Goal: Task Accomplishment & Management: Complete application form

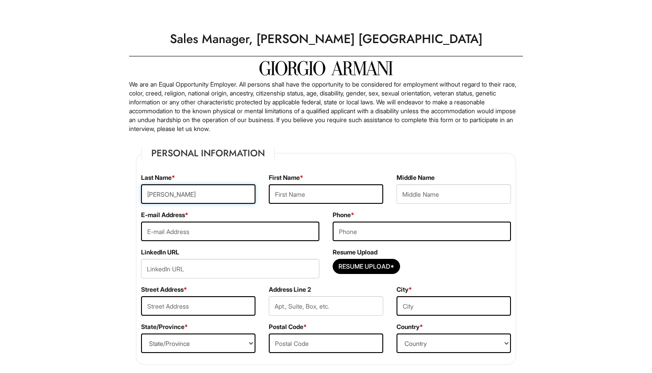
type input "[PERSON_NAME]"
click at [200, 241] on div "E-mail Address *" at bounding box center [230, 228] width 192 height 37
type input "[PERSON_NAME][EMAIL_ADDRESS][PERSON_NAME][DOMAIN_NAME]"
type input "5513271213"
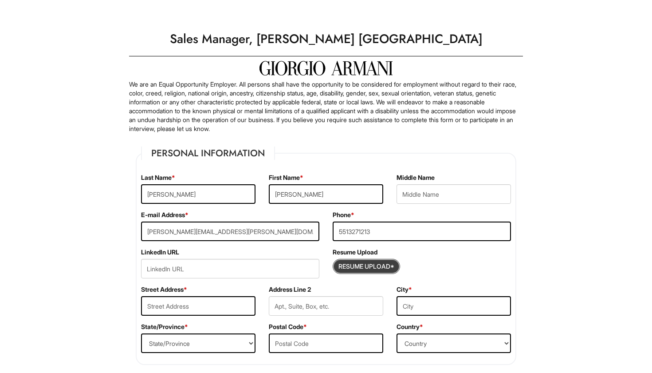
click at [344, 268] on input "Resume Upload*" at bounding box center [366, 266] width 67 height 14
type input "C:\fakepath\[PERSON_NAME].pdf"
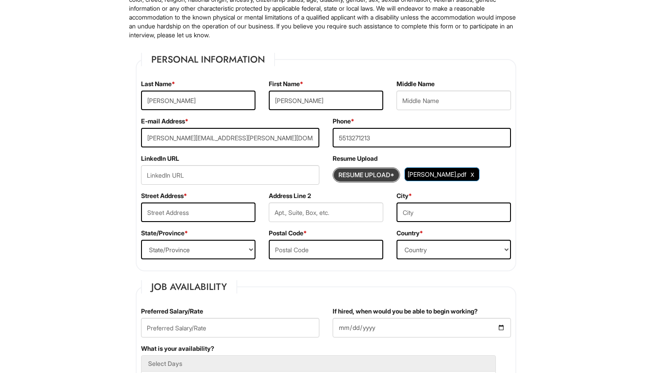
scroll to position [102, 0]
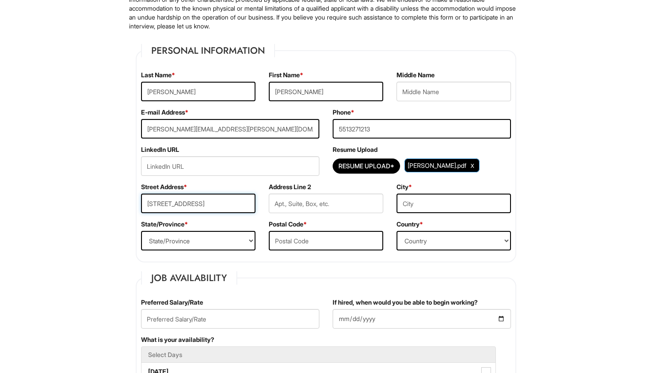
type input "[STREET_ADDRESS]"
type input "Bayonne"
select select "NJ"
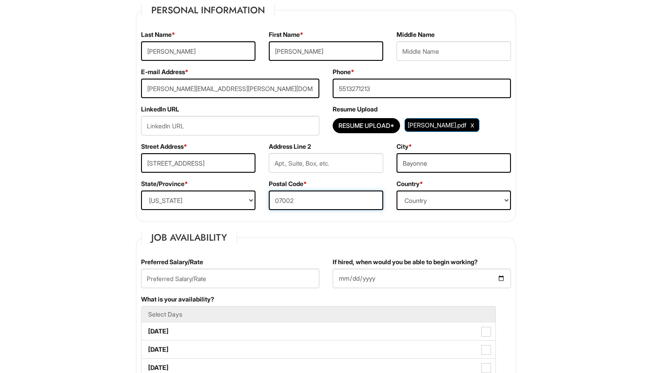
scroll to position [167, 0]
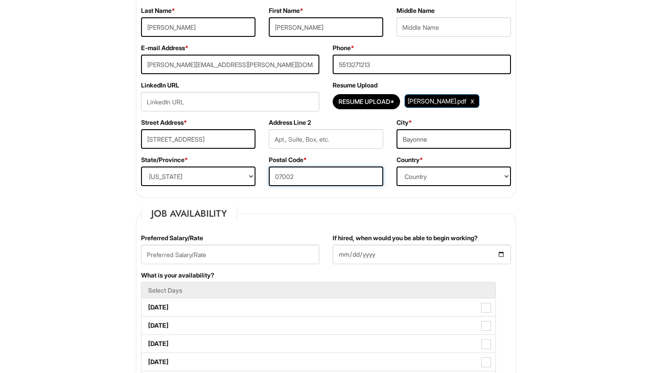
type input "07002"
click at [226, 253] on input "text" at bounding box center [230, 254] width 178 height 20
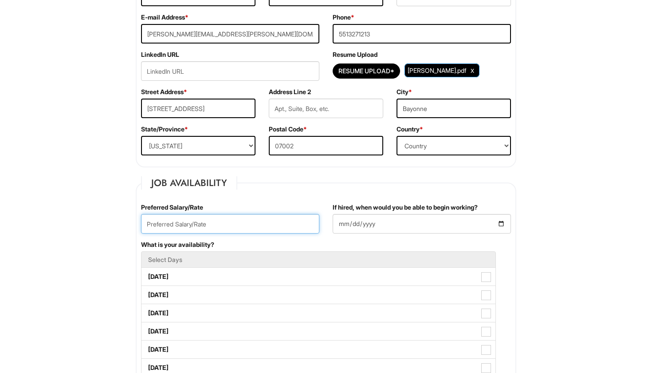
scroll to position [224, 0]
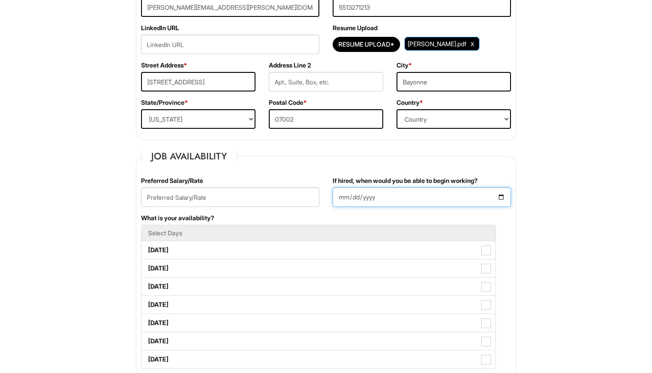
click at [352, 197] on input "If hired, when would you be able to begin working?" at bounding box center [422, 197] width 178 height 20
type input "[DATE]"
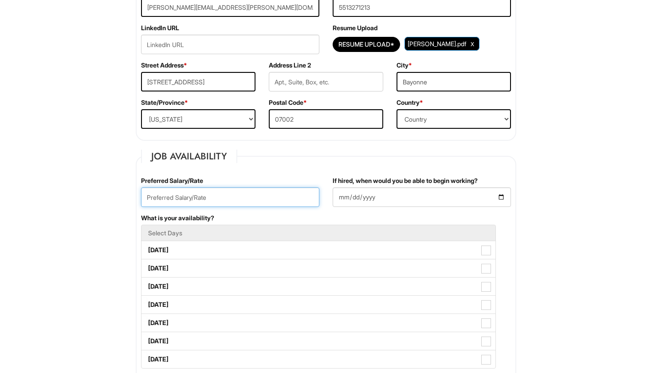
click at [262, 205] on input "text" at bounding box center [230, 197] width 178 height 20
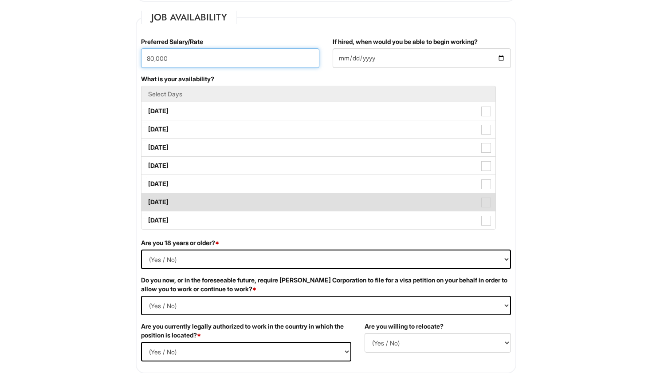
scroll to position [369, 0]
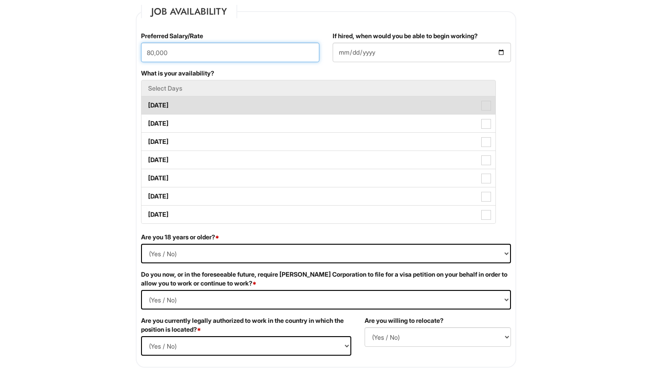
type input "80,000"
click at [188, 105] on label "[DATE]" at bounding box center [319, 105] width 354 height 18
click at [147, 104] on Available_Monday "[DATE]" at bounding box center [145, 101] width 6 height 6
checkbox Available_Monday "true"
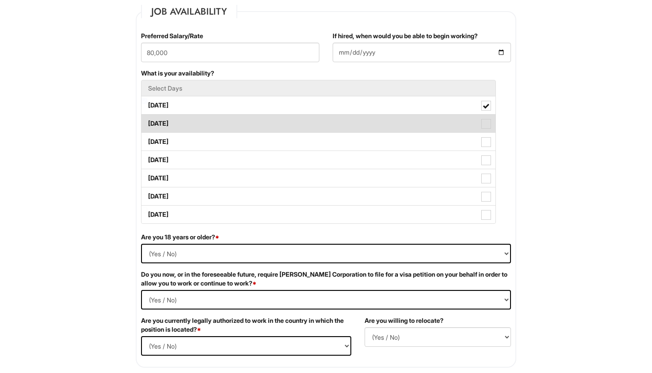
click at [357, 122] on label "[DATE]" at bounding box center [319, 123] width 354 height 18
click at [147, 122] on Available_Tuesday "[DATE]" at bounding box center [145, 119] width 6 height 6
checkbox Available_Tuesday "true"
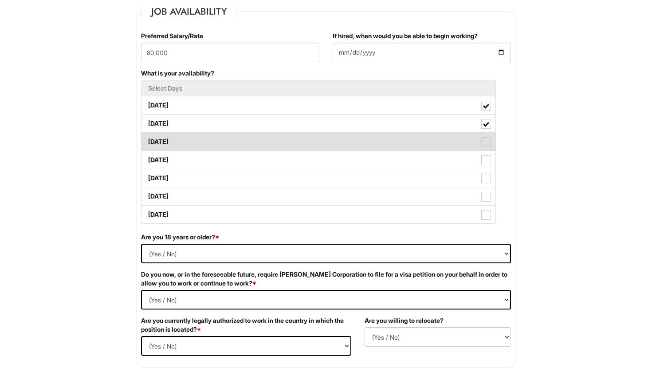
click at [354, 143] on label "[DATE]" at bounding box center [319, 142] width 354 height 18
click at [147, 140] on Available_Wednesday "[DATE]" at bounding box center [145, 137] width 6 height 6
checkbox Available_Wednesday "true"
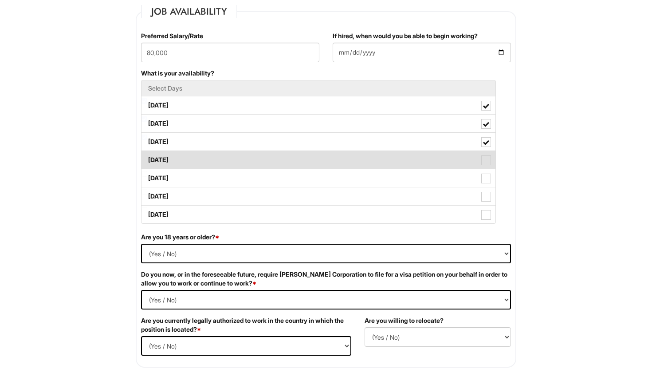
click at [330, 165] on label "[DATE]" at bounding box center [319, 160] width 354 height 18
click at [147, 158] on Available_Thursday "[DATE]" at bounding box center [145, 156] width 6 height 6
checkbox Available_Thursday "true"
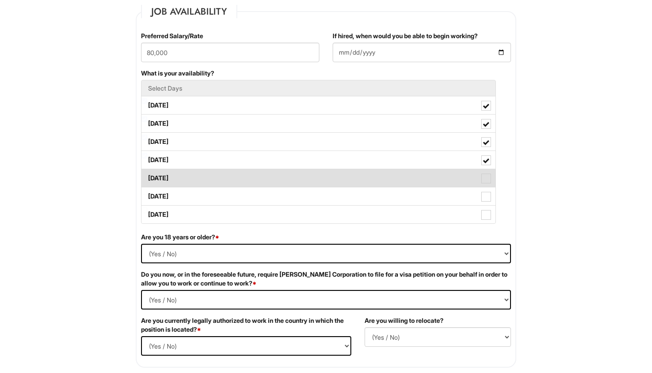
click at [324, 182] on label "[DATE]" at bounding box center [319, 178] width 354 height 18
click at [147, 177] on Available_Friday "[DATE]" at bounding box center [145, 174] width 6 height 6
checkbox Available_Friday "true"
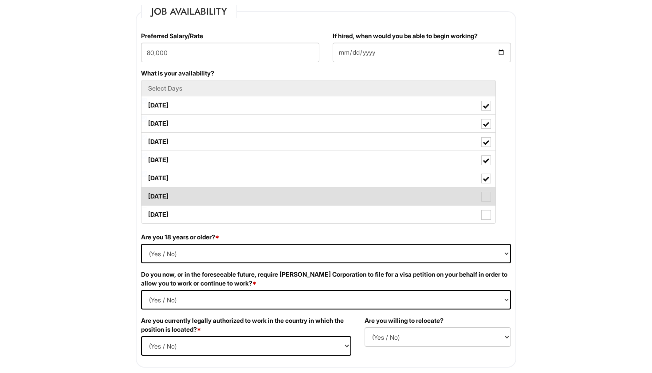
click at [321, 197] on label "[DATE]" at bounding box center [319, 196] width 354 height 18
click at [147, 195] on Available_Saturday "[DATE]" at bounding box center [145, 192] width 6 height 6
checkbox Available_Saturday "true"
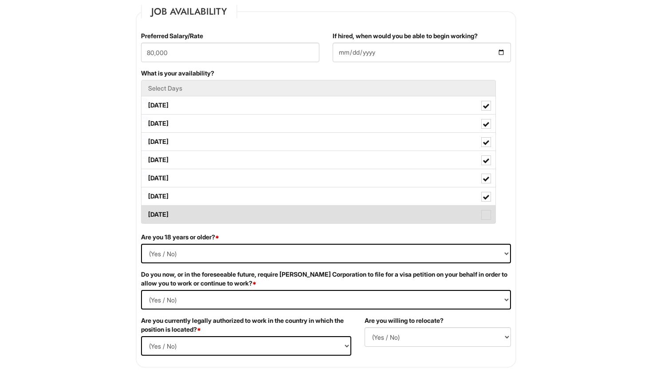
click at [318, 214] on label "[DATE]" at bounding box center [319, 214] width 354 height 18
click at [147, 213] on Available_Sunday "[DATE]" at bounding box center [145, 210] width 6 height 6
checkbox Available_Sunday "true"
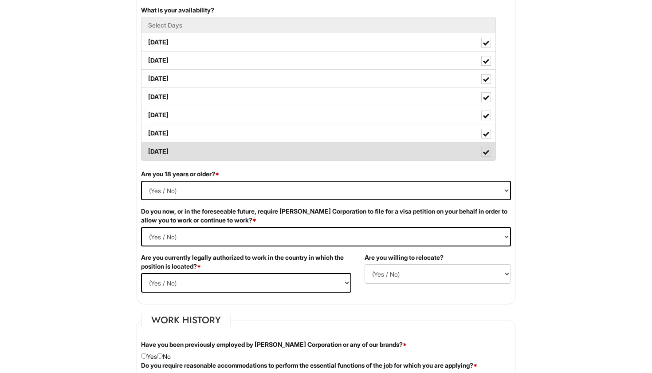
scroll to position [432, 0]
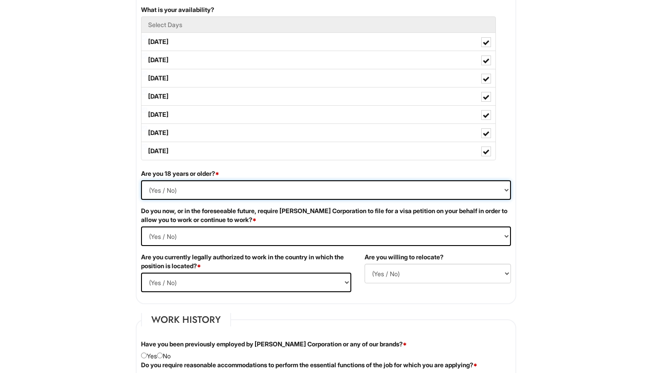
select select "Yes"
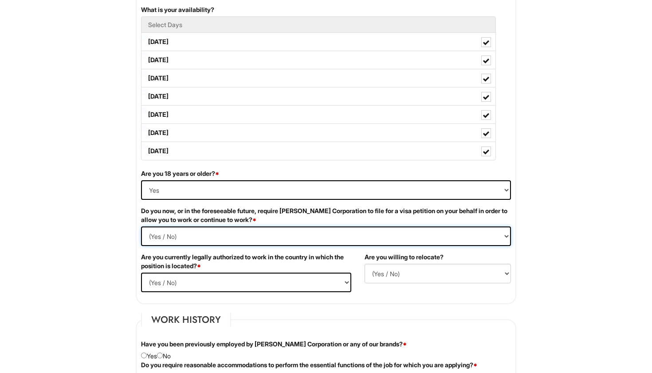
select Required "No"
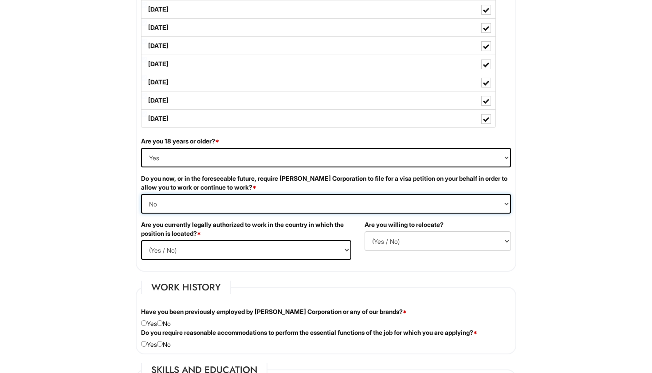
scroll to position [473, 0]
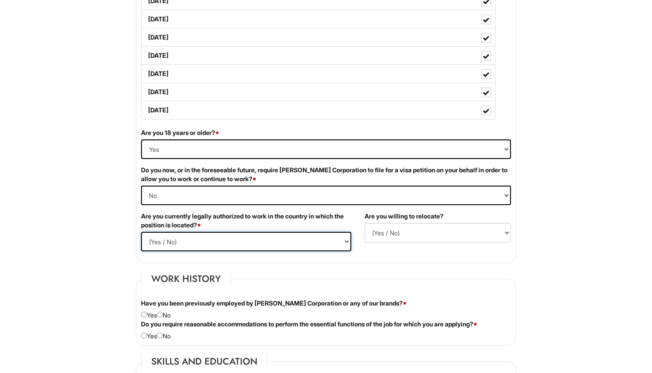
select select "Yes"
select select "N"
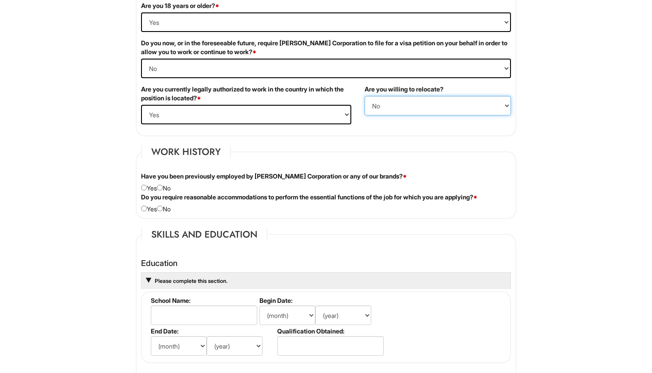
scroll to position [601, 0]
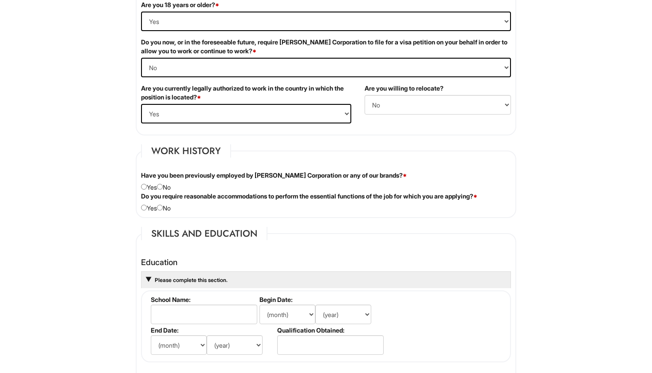
click at [167, 184] on div "Have you been previously employed by [PERSON_NAME] Corporation or any of our br…" at bounding box center [325, 181] width 383 height 21
click at [163, 192] on label "Do you require reasonable accommodations to perform the essential functions of …" at bounding box center [309, 196] width 336 height 9
click at [163, 205] on input "radio" at bounding box center [160, 208] width 6 height 6
radio input "true"
click at [163, 186] on input "radio" at bounding box center [160, 187] width 6 height 6
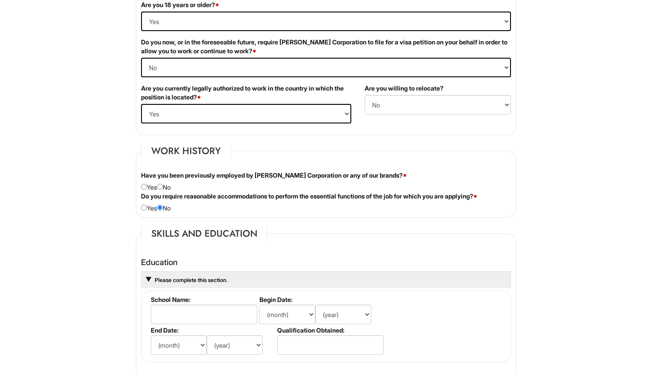
radio input "true"
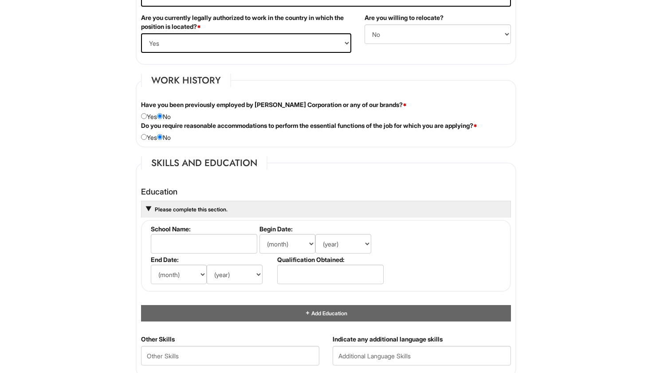
scroll to position [702, 0]
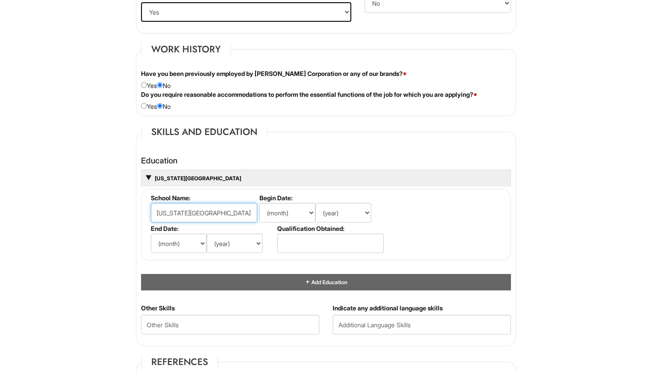
type input "[US_STATE][GEOGRAPHIC_DATA]"
select select "9"
select select "2015"
select select "5"
select select "2017"
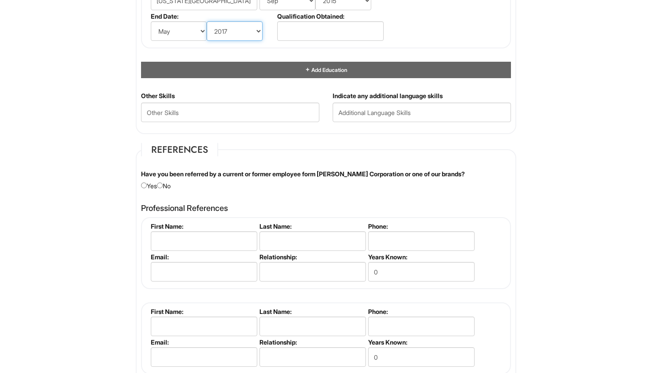
scroll to position [925, 0]
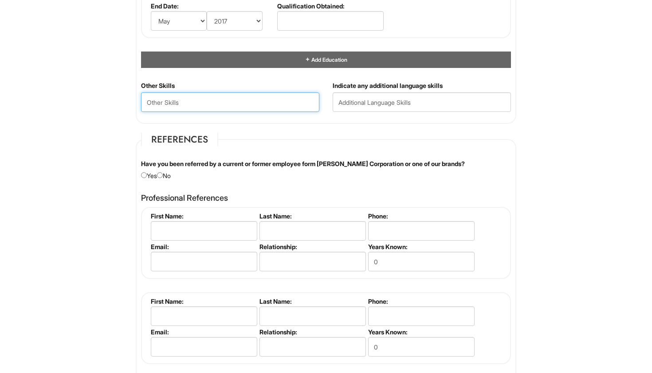
click at [242, 94] on Skills "text" at bounding box center [230, 102] width 178 height 20
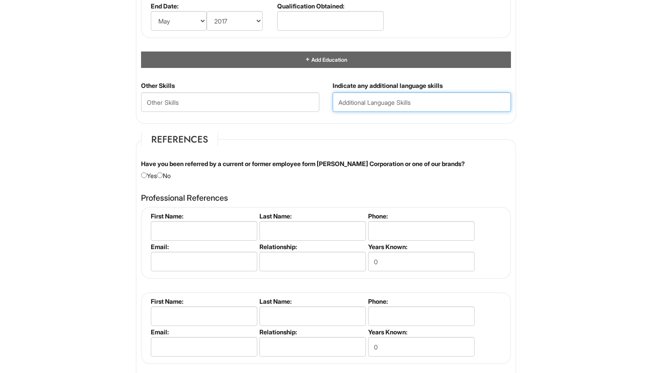
click at [371, 104] on input "text" at bounding box center [422, 102] width 178 height 20
type input "English/Spanish"
click at [166, 178] on fieldset "References Have you been referred by a current or former employee form [PERSON_…" at bounding box center [326, 258] width 381 height 250
click at [163, 175] on input "radio" at bounding box center [160, 175] width 6 height 6
radio input "true"
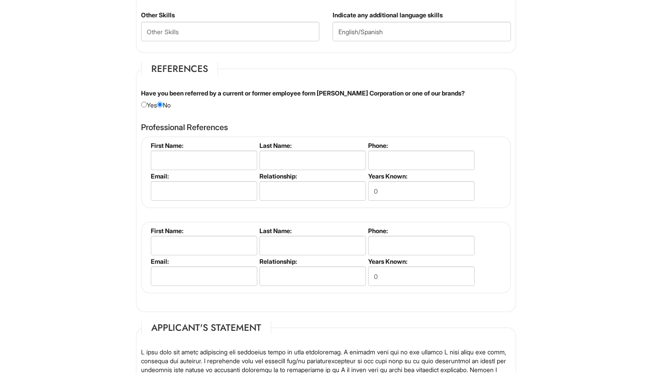
scroll to position [996, 0]
type input "n"
type input "Nijma"
type input "Douleh"
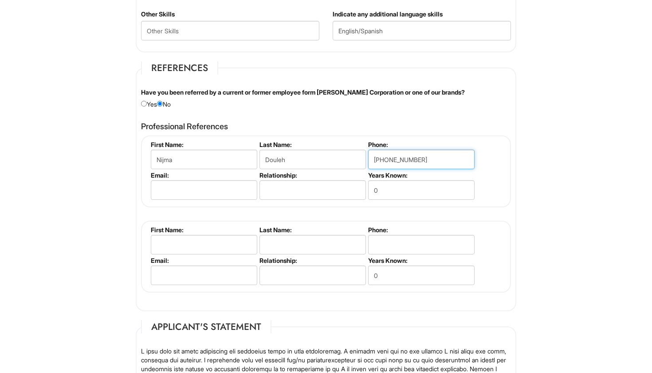
type input "[PHONE_NUMBER]"
click at [211, 188] on input "email" at bounding box center [204, 190] width 106 height 20
type input "[PERSON_NAME][EMAIL_ADDRESS][PERSON_NAME]"
type input "[EMAIL_ADDRESS][DOMAIN_NAME]"
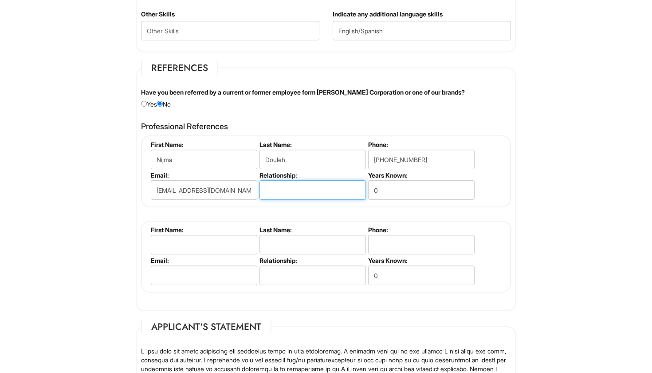
click at [290, 185] on input "text" at bounding box center [313, 190] width 106 height 20
type input "Previous Store Manager"
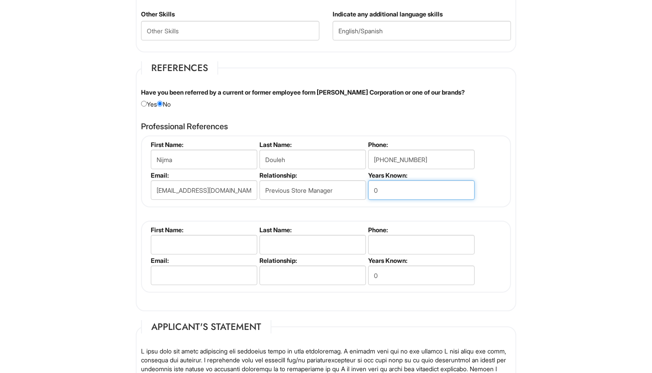
click at [411, 189] on input "0" at bounding box center [421, 190] width 106 height 20
type input "9"
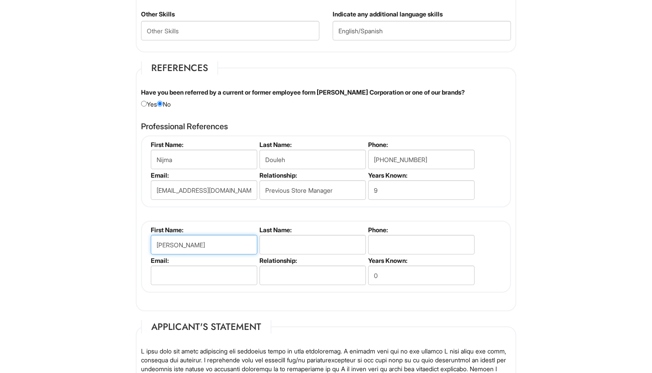
type input "[PERSON_NAME]"
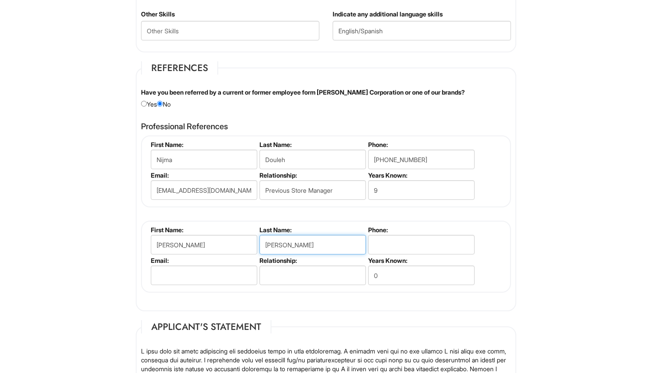
type input "[PERSON_NAME]"
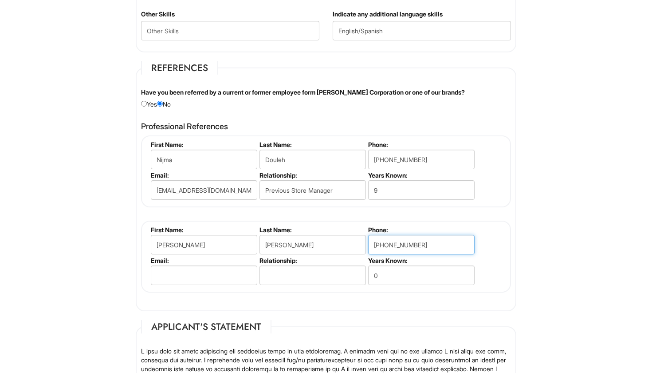
type input "[PHONE_NUMBER]"
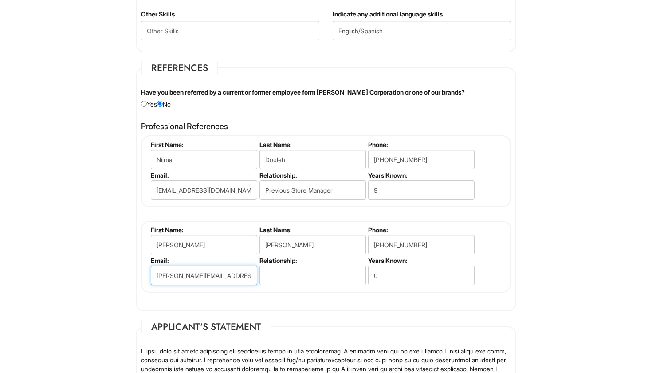
type input "[PERSON_NAME][EMAIL_ADDRESS][PERSON_NAME][DOMAIN_NAME]"
click at [274, 268] on input "text" at bounding box center [313, 275] width 106 height 20
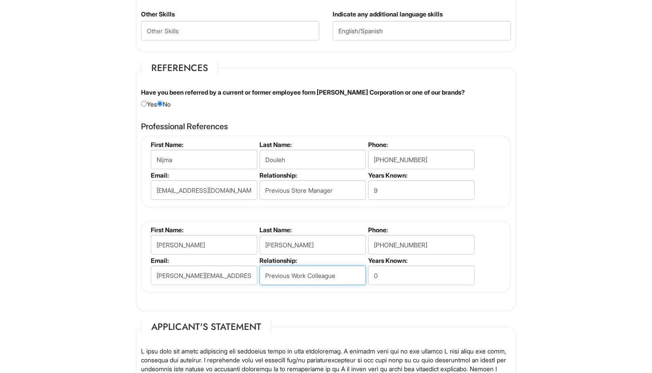
type input "Previous Work Colleague"
click at [413, 280] on input "0" at bounding box center [421, 275] width 106 height 20
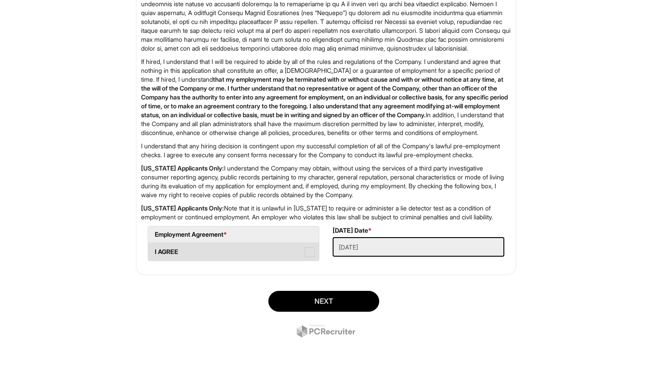
scroll to position [1392, 0]
type input "10"
click at [230, 257] on label "I AGREE" at bounding box center [233, 252] width 171 height 18
click at [154, 250] on AGREE "I AGREE" at bounding box center [151, 247] width 6 height 6
checkbox AGREE "true"
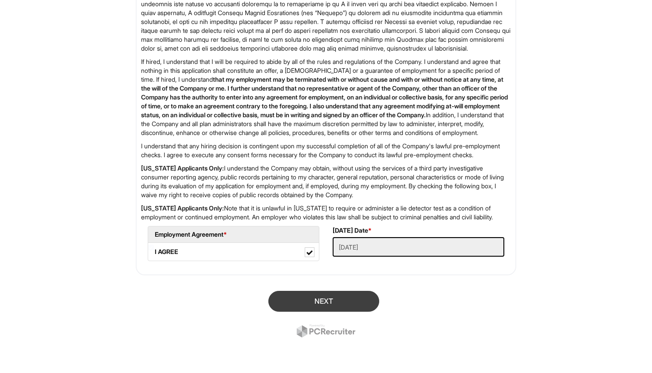
click at [288, 303] on button "Next" at bounding box center [323, 301] width 111 height 21
click at [314, 303] on button "SUBMIT" at bounding box center [323, 301] width 111 height 21
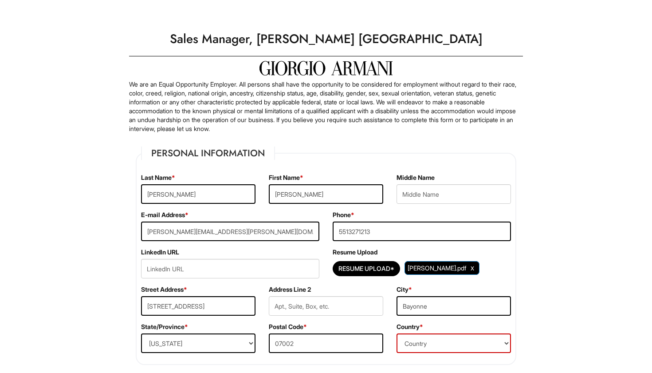
scroll to position [0, 0]
click at [259, 234] on input "[PERSON_NAME][EMAIL_ADDRESS][PERSON_NAME][DOMAIN_NAME]" at bounding box center [230, 231] width 178 height 20
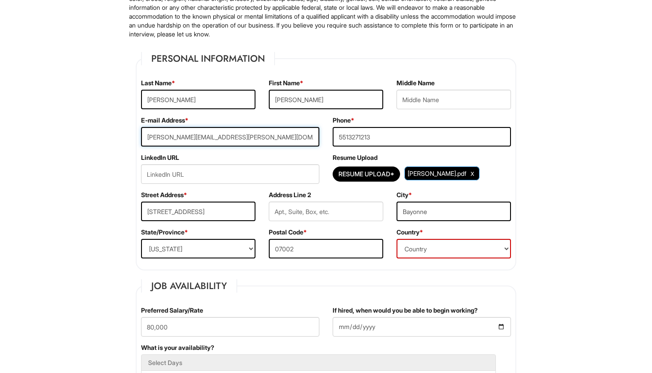
scroll to position [100, 0]
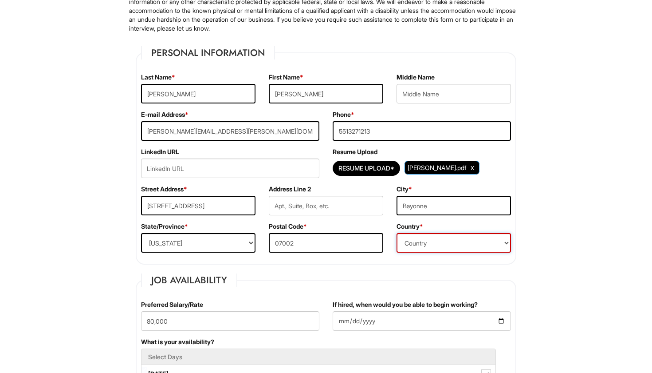
select select "[GEOGRAPHIC_DATA]"
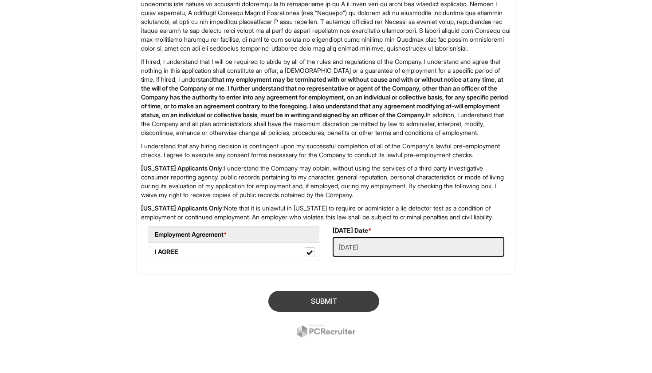
scroll to position [1393, 0]
click at [349, 298] on button "SUBMIT" at bounding box center [323, 301] width 111 height 21
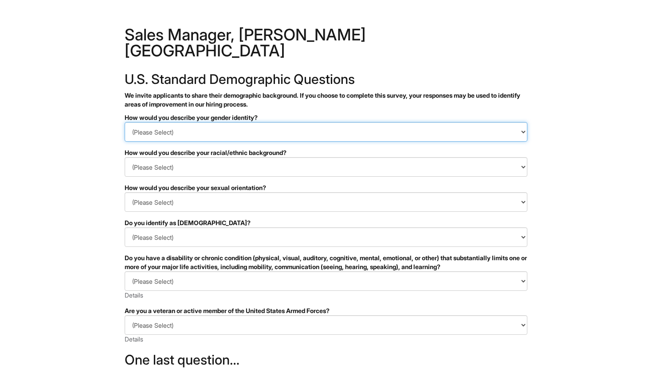
select select "Man"
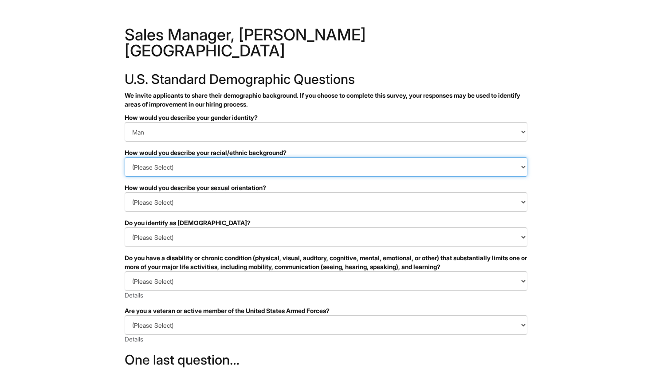
select select "Hispanic, Latinx or of Spanish Origin"
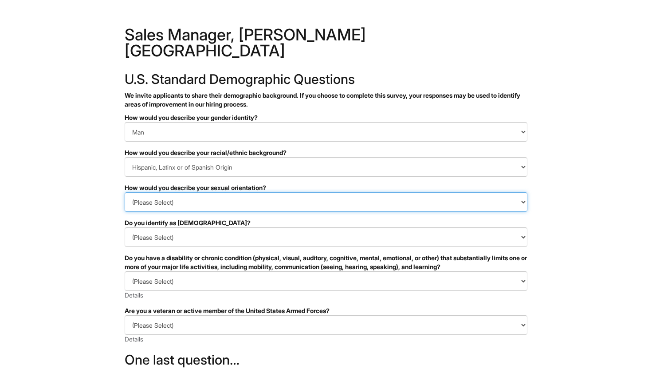
select select "Gay"
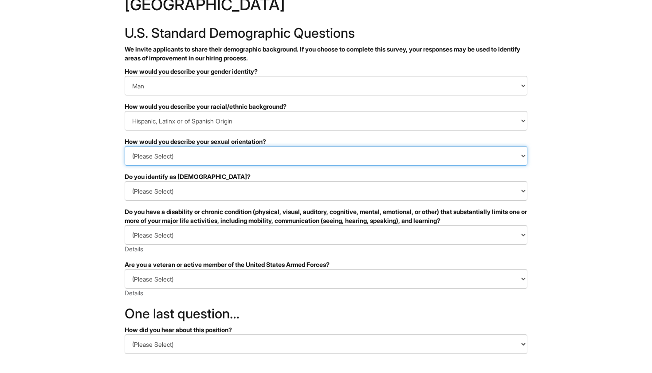
scroll to position [55, 0]
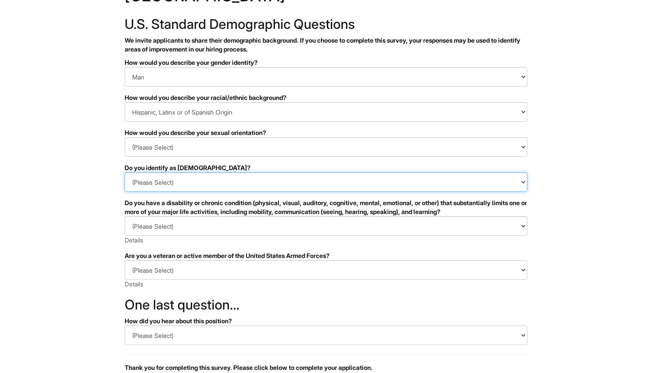
select select "No"
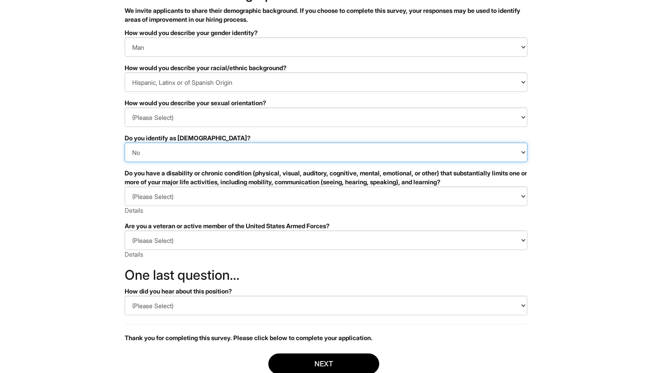
scroll to position [90, 0]
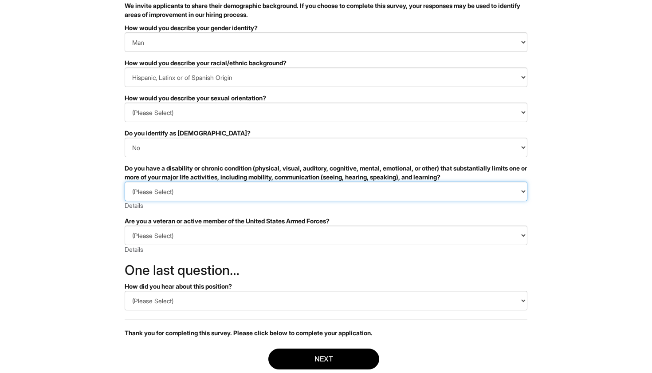
select select "NO, I DON'T HAVE A DISABILITY"
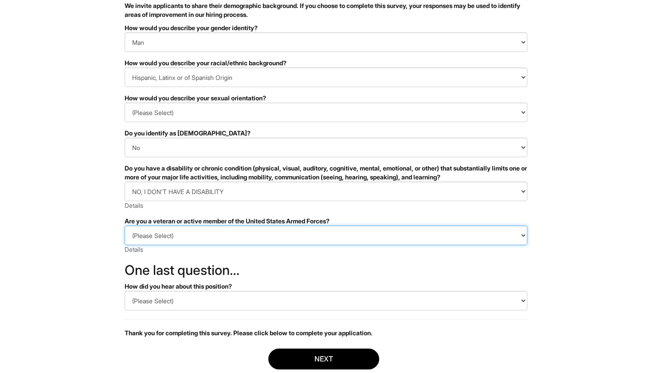
select select "I AM NOT A PROTECTED VETERAN"
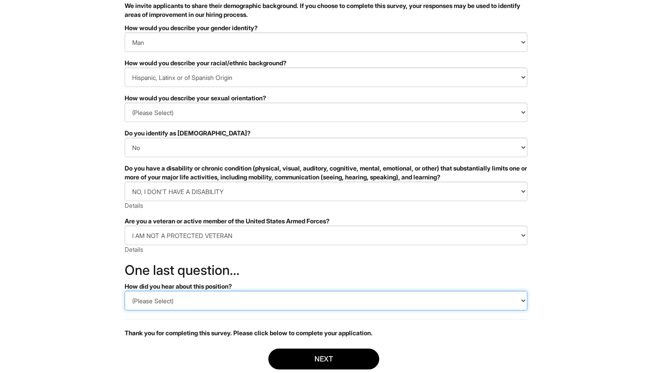
select select "LinkedIn"
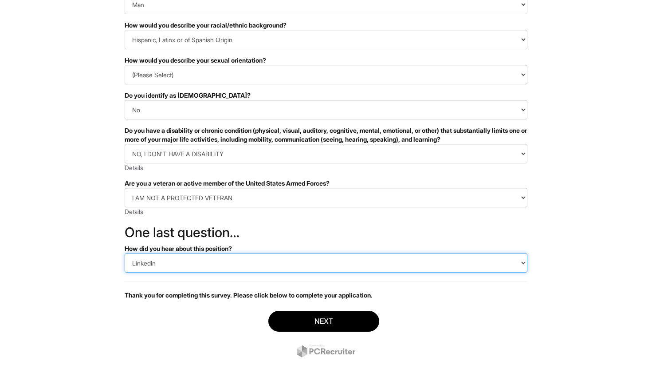
scroll to position [127, 0]
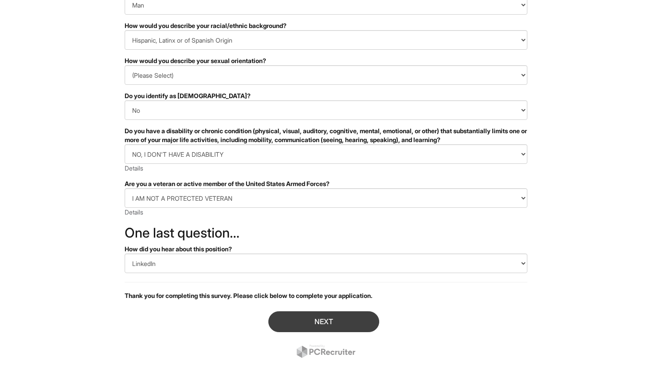
click at [301, 311] on button "Next" at bounding box center [323, 321] width 111 height 21
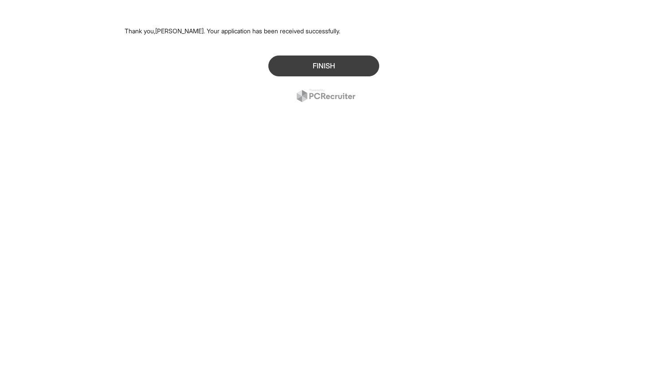
click at [351, 71] on button "Finish" at bounding box center [323, 65] width 111 height 21
